Goal: Book appointment/travel/reservation

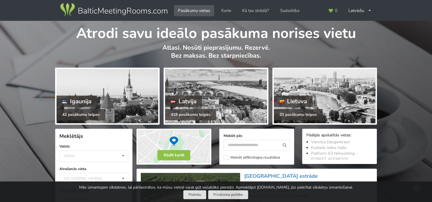
scroll to position [114, 0]
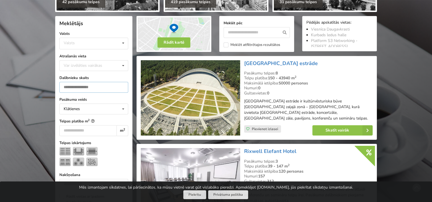
click at [99, 90] on input "number" at bounding box center [93, 87] width 69 height 11
type input "**"
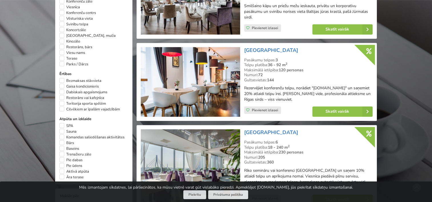
scroll to position [385, 0]
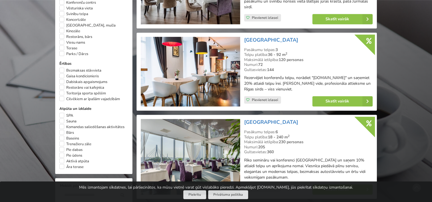
click at [175, 69] on img at bounding box center [190, 72] width 99 height 70
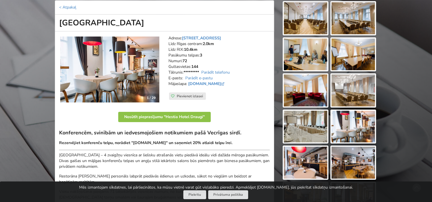
scroll to position [57, 0]
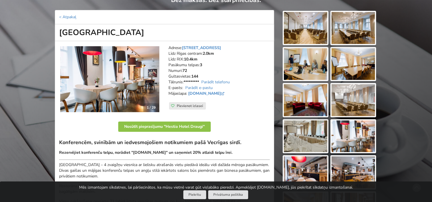
click at [305, 27] on img at bounding box center [305, 28] width 43 height 32
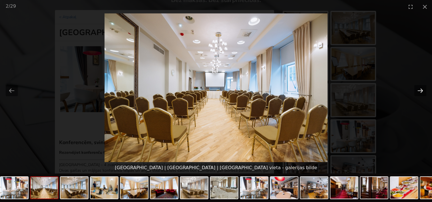
click at [421, 90] on button "Next slide" at bounding box center [420, 90] width 12 height 11
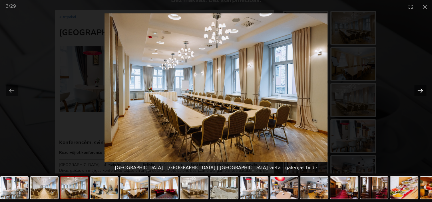
click at [421, 90] on button "Next slide" at bounding box center [420, 90] width 12 height 11
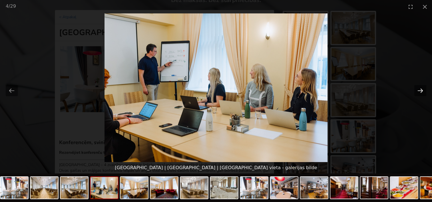
click at [421, 90] on button "Next slide" at bounding box center [420, 90] width 12 height 11
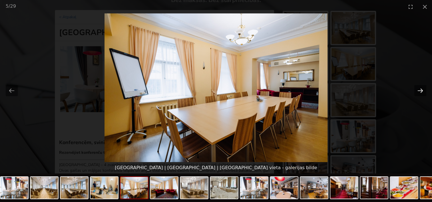
click at [421, 90] on button "Next slide" at bounding box center [420, 90] width 12 height 11
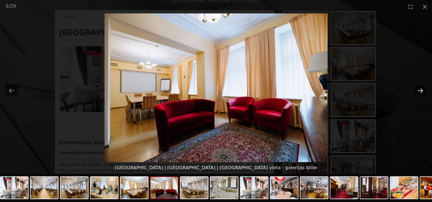
click at [421, 90] on button "Next slide" at bounding box center [420, 90] width 12 height 11
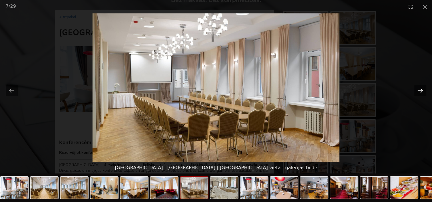
click at [421, 90] on button "Next slide" at bounding box center [420, 90] width 12 height 11
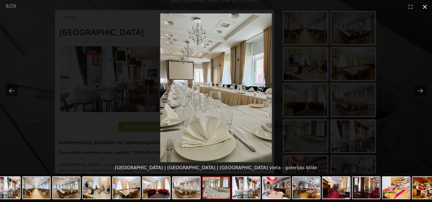
click at [427, 3] on button "Close gallery" at bounding box center [425, 6] width 14 height 13
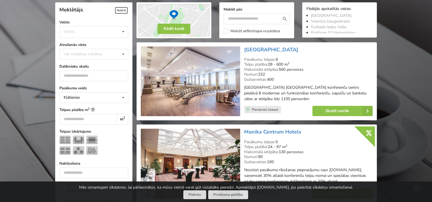
scroll to position [71, 0]
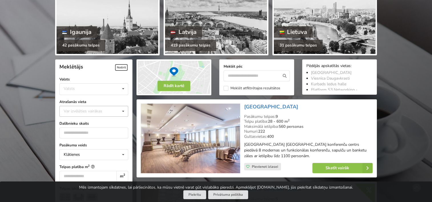
click at [78, 110] on div "Var izvēlēties vairākas" at bounding box center [88, 111] width 53 height 7
type input "*"
click at [70, 119] on div "[GEOGRAPHIC_DATA]" at bounding box center [94, 121] width 68 height 11
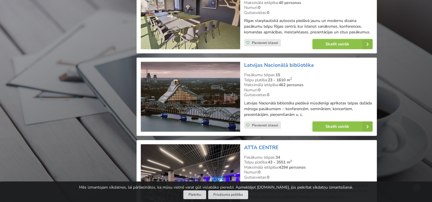
scroll to position [1242, 0]
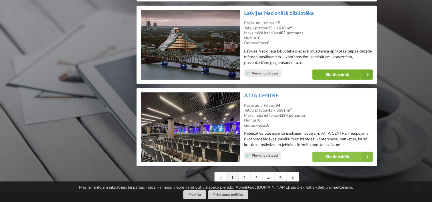
click at [367, 78] on icon at bounding box center [367, 75] width 10 height 10
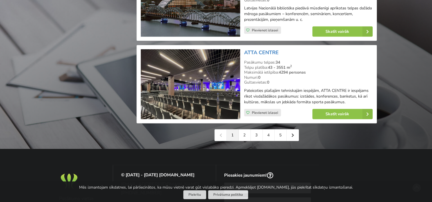
scroll to position [1356, 0]
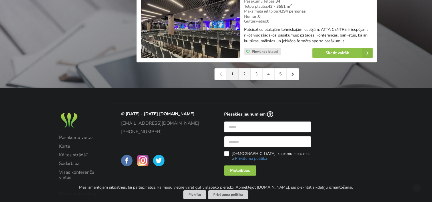
click at [246, 71] on link "2" at bounding box center [245, 74] width 12 height 11
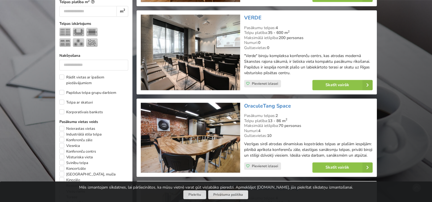
scroll to position [286, 0]
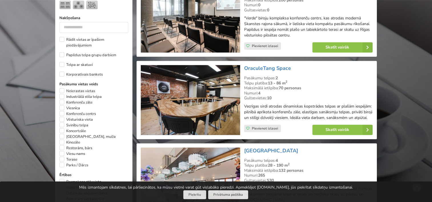
click at [196, 101] on img at bounding box center [190, 100] width 99 height 70
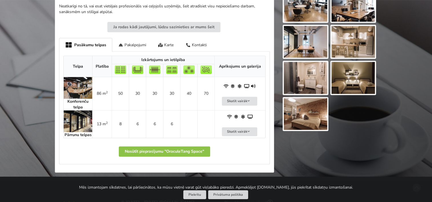
scroll to position [228, 0]
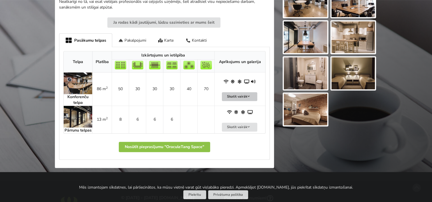
click at [249, 95] on icon at bounding box center [249, 96] width 4 height 3
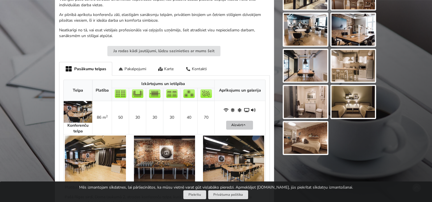
scroll to position [29, 0]
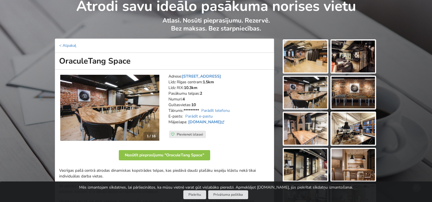
click at [127, 98] on img at bounding box center [109, 108] width 99 height 66
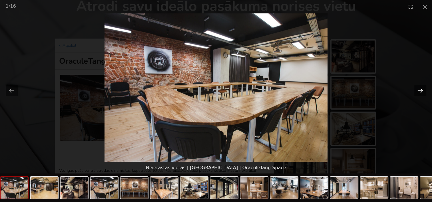
click at [423, 91] on button "Next slide" at bounding box center [420, 90] width 12 height 11
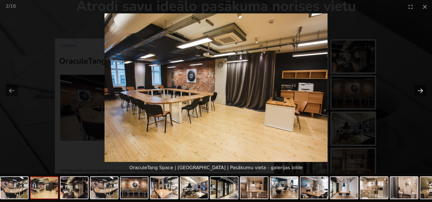
click at [423, 91] on button "Next slide" at bounding box center [420, 90] width 12 height 11
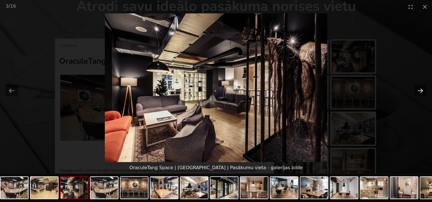
click at [423, 91] on button "Next slide" at bounding box center [420, 90] width 12 height 11
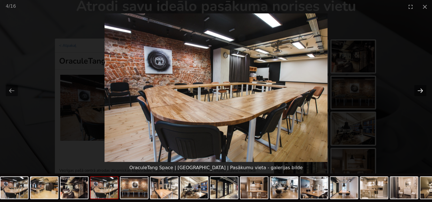
click at [423, 91] on button "Next slide" at bounding box center [420, 90] width 12 height 11
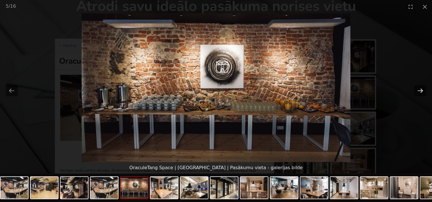
click at [423, 91] on button "Next slide" at bounding box center [420, 90] width 12 height 11
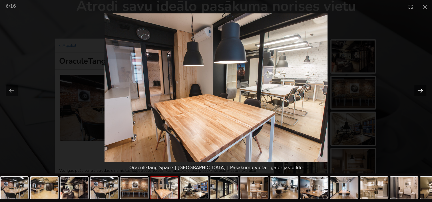
click at [423, 91] on button "Next slide" at bounding box center [420, 90] width 12 height 11
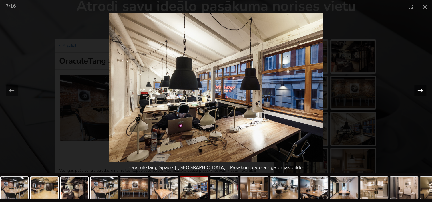
click at [423, 91] on button "Next slide" at bounding box center [420, 90] width 12 height 11
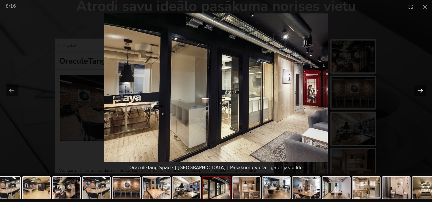
click at [423, 91] on button "Next slide" at bounding box center [420, 90] width 12 height 11
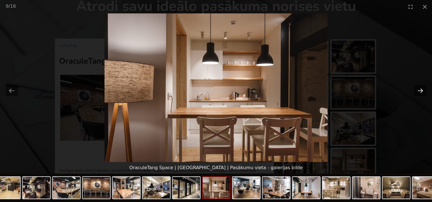
click at [423, 91] on button "Next slide" at bounding box center [420, 90] width 12 height 11
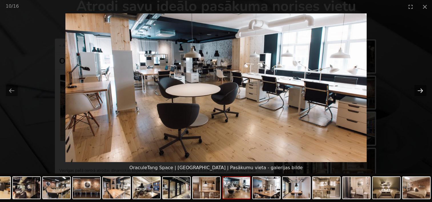
click at [423, 91] on button "Next slide" at bounding box center [420, 90] width 12 height 11
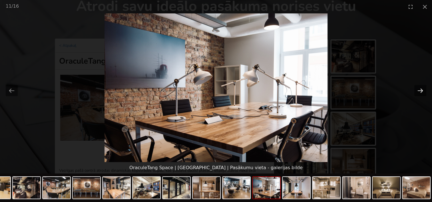
click at [423, 91] on button "Next slide" at bounding box center [420, 90] width 12 height 11
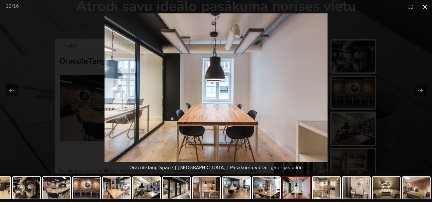
click at [429, 2] on button "Close gallery" at bounding box center [425, 6] width 14 height 13
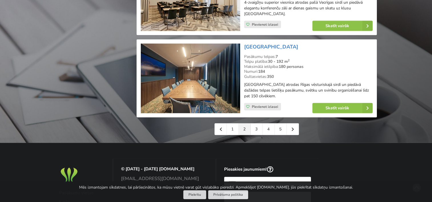
scroll to position [1313, 0]
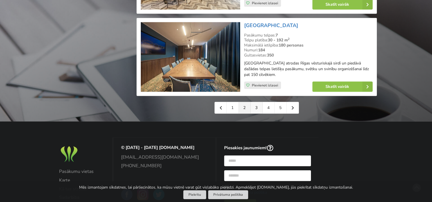
click at [256, 112] on link "3" at bounding box center [257, 107] width 12 height 11
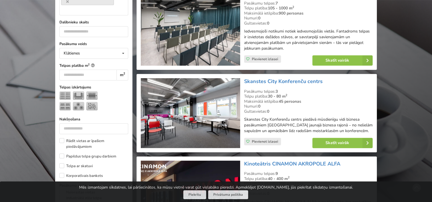
scroll to position [143, 0]
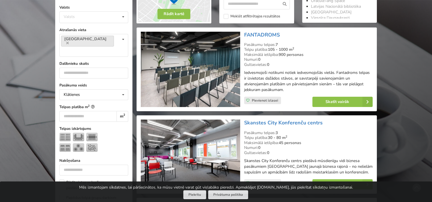
click at [190, 54] on img at bounding box center [190, 70] width 99 height 76
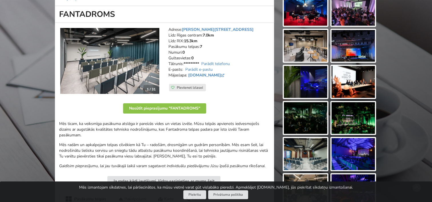
scroll to position [86, 0]
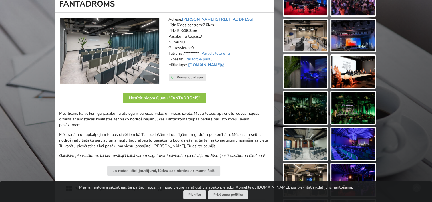
click at [124, 61] on img at bounding box center [109, 51] width 99 height 66
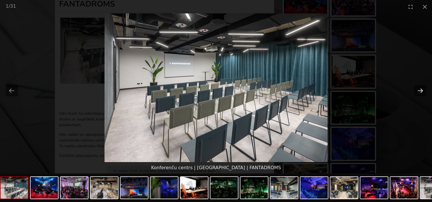
click at [423, 90] on button "Next slide" at bounding box center [420, 90] width 12 height 11
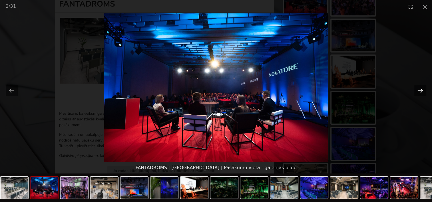
click at [423, 90] on button "Next slide" at bounding box center [420, 90] width 12 height 11
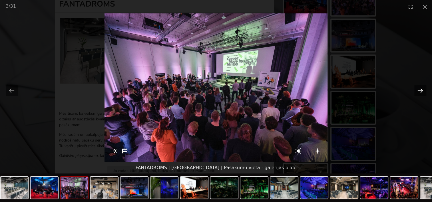
click at [423, 90] on button "Next slide" at bounding box center [420, 90] width 12 height 11
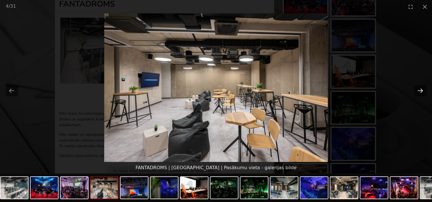
click at [423, 90] on button "Next slide" at bounding box center [420, 90] width 12 height 11
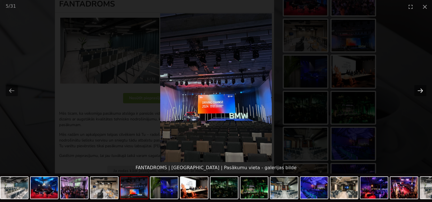
click at [423, 90] on button "Next slide" at bounding box center [420, 90] width 12 height 11
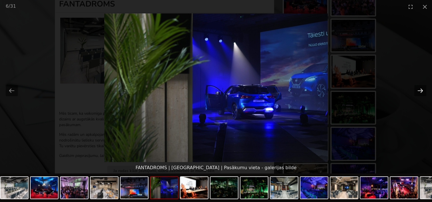
click at [423, 90] on button "Next slide" at bounding box center [420, 90] width 12 height 11
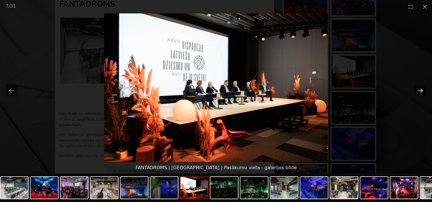
click at [423, 90] on button "Next slide" at bounding box center [420, 90] width 12 height 11
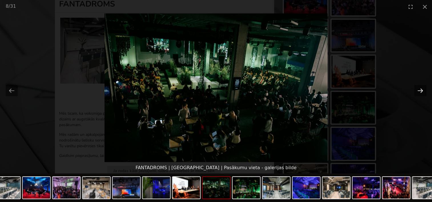
click at [423, 90] on button "Next slide" at bounding box center [420, 90] width 12 height 11
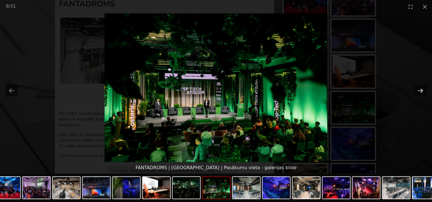
click at [423, 90] on button "Next slide" at bounding box center [420, 90] width 12 height 11
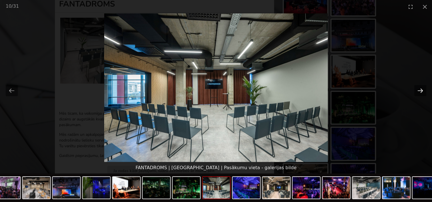
click at [423, 90] on button "Next slide" at bounding box center [420, 90] width 12 height 11
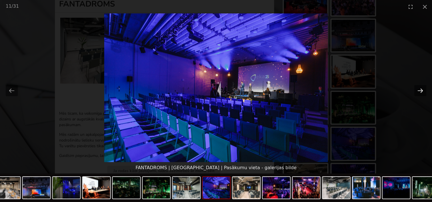
click at [423, 90] on button "Next slide" at bounding box center [420, 90] width 12 height 11
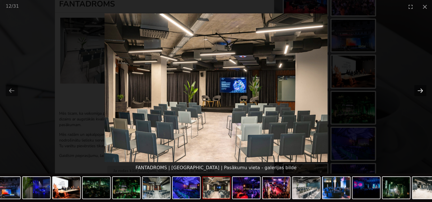
click at [423, 90] on button "Next slide" at bounding box center [420, 90] width 12 height 11
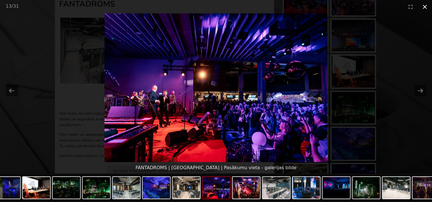
click at [424, 3] on button "Close gallery" at bounding box center [425, 6] width 14 height 13
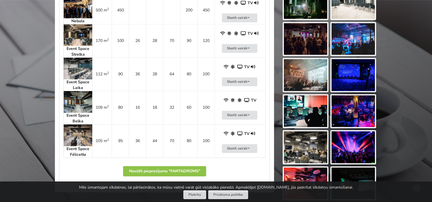
scroll to position [400, 0]
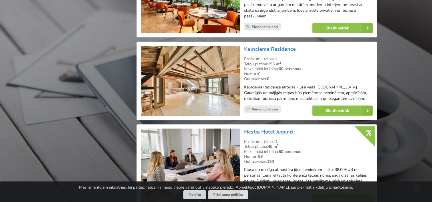
scroll to position [1256, 0]
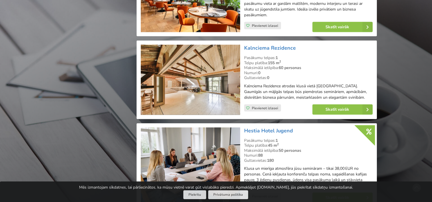
click at [194, 66] on img at bounding box center [190, 80] width 99 height 70
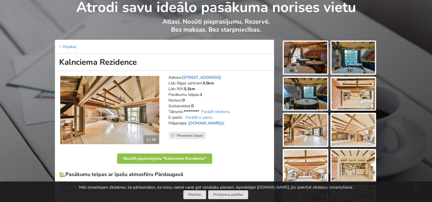
scroll to position [57, 0]
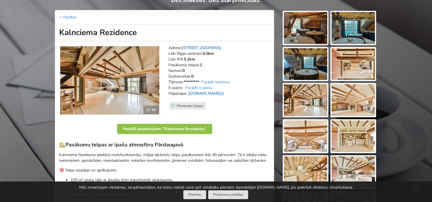
click at [137, 67] on img at bounding box center [109, 80] width 99 height 69
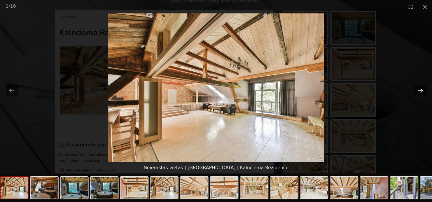
click at [425, 91] on button "Next slide" at bounding box center [420, 90] width 12 height 11
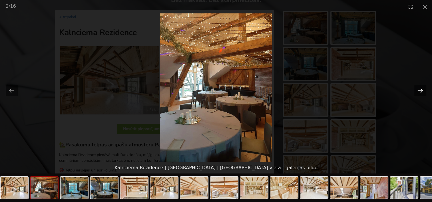
click at [425, 90] on button "Next slide" at bounding box center [420, 90] width 12 height 11
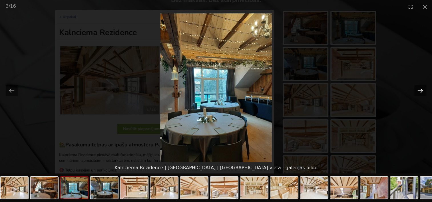
click at [425, 90] on button "Next slide" at bounding box center [420, 90] width 12 height 11
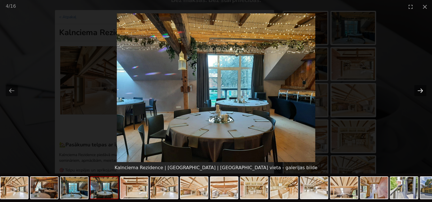
click at [425, 90] on button "Next slide" at bounding box center [420, 90] width 12 height 11
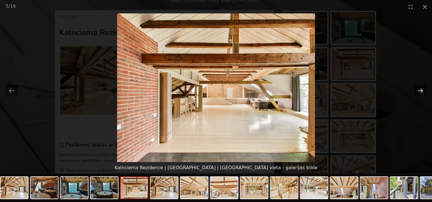
click at [425, 90] on button "Next slide" at bounding box center [420, 90] width 12 height 11
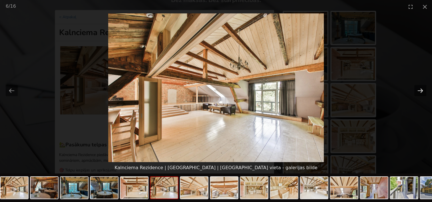
click at [425, 90] on button "Next slide" at bounding box center [420, 90] width 12 height 11
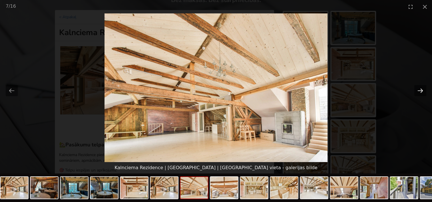
click at [425, 90] on button "Next slide" at bounding box center [420, 90] width 12 height 11
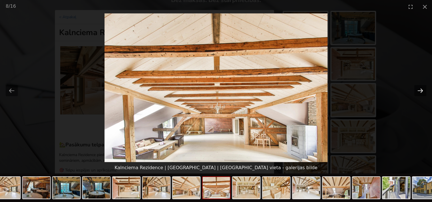
click at [425, 90] on button "Next slide" at bounding box center [420, 90] width 12 height 11
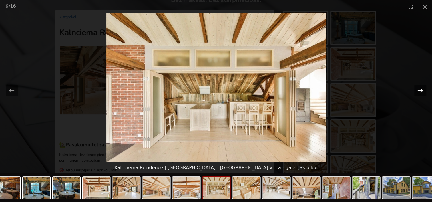
click at [425, 90] on button "Next slide" at bounding box center [420, 90] width 12 height 11
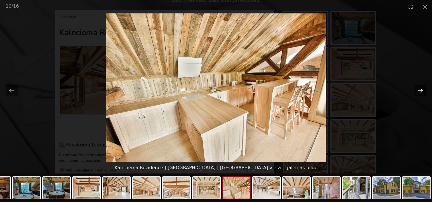
click at [424, 90] on button "Next slide" at bounding box center [420, 90] width 12 height 11
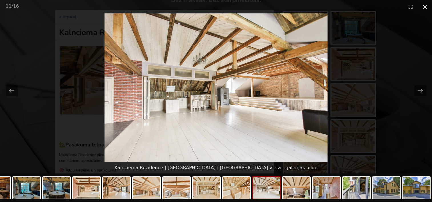
click at [426, 5] on button "Close gallery" at bounding box center [425, 6] width 14 height 13
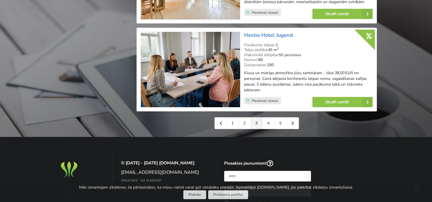
scroll to position [1342, 0]
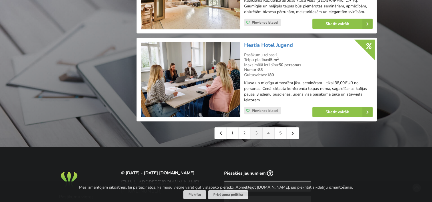
click at [265, 128] on link "4" at bounding box center [269, 133] width 12 height 11
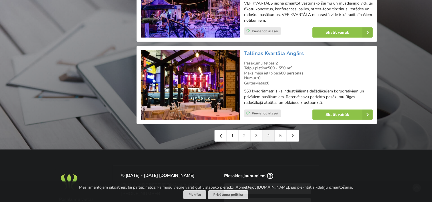
scroll to position [1342, 0]
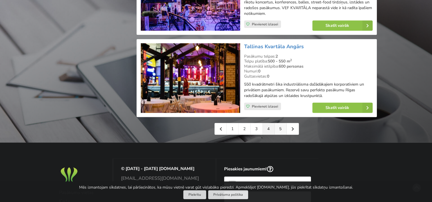
click at [279, 123] on link "5" at bounding box center [281, 128] width 12 height 11
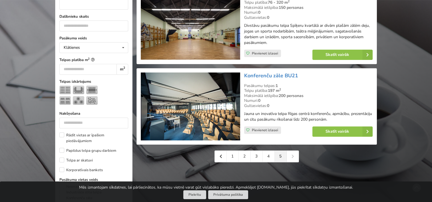
scroll to position [200, 0]
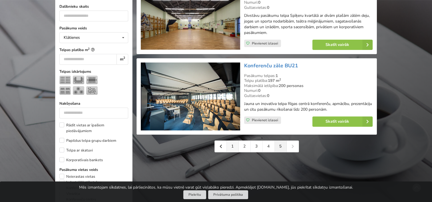
click at [232, 142] on link "1" at bounding box center [233, 146] width 12 height 11
